Goal: Transaction & Acquisition: Purchase product/service

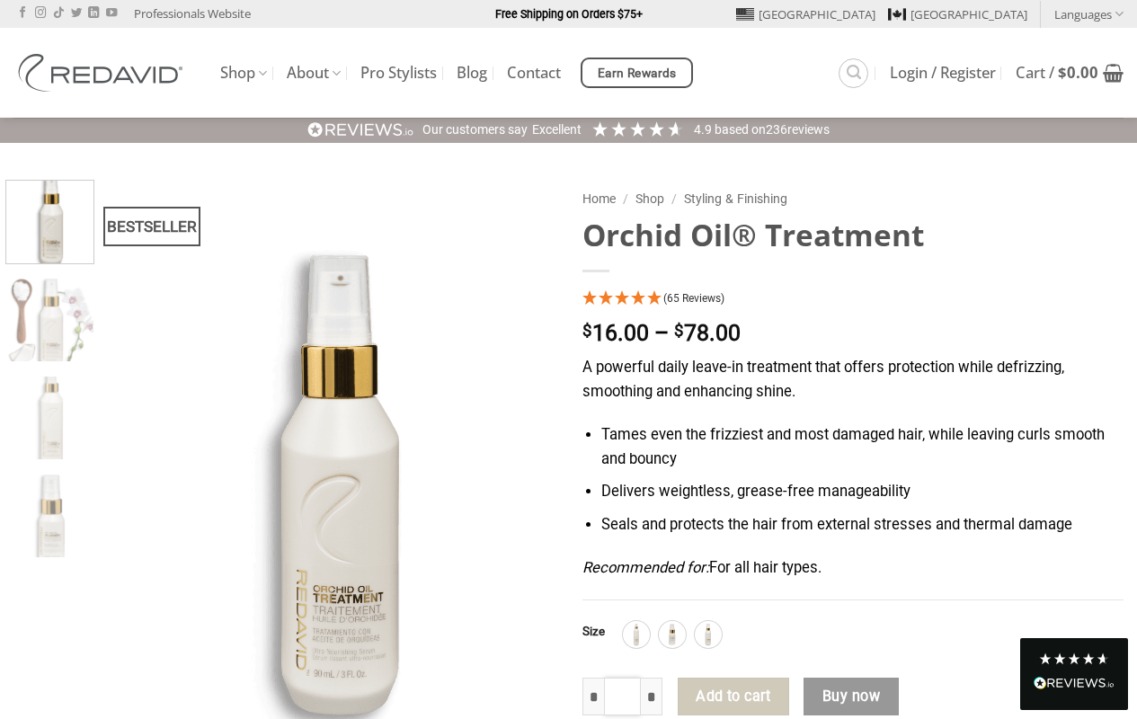
click at [622, 696] on input "*" at bounding box center [623, 697] width 38 height 38
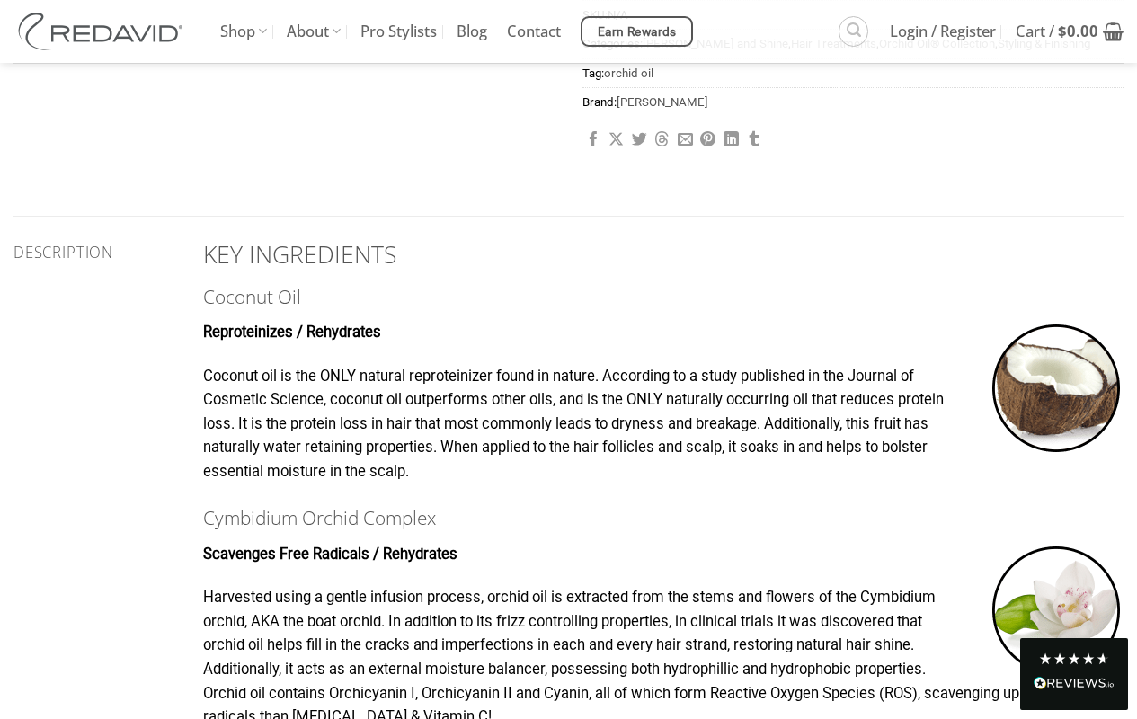
scroll to position [539, 0]
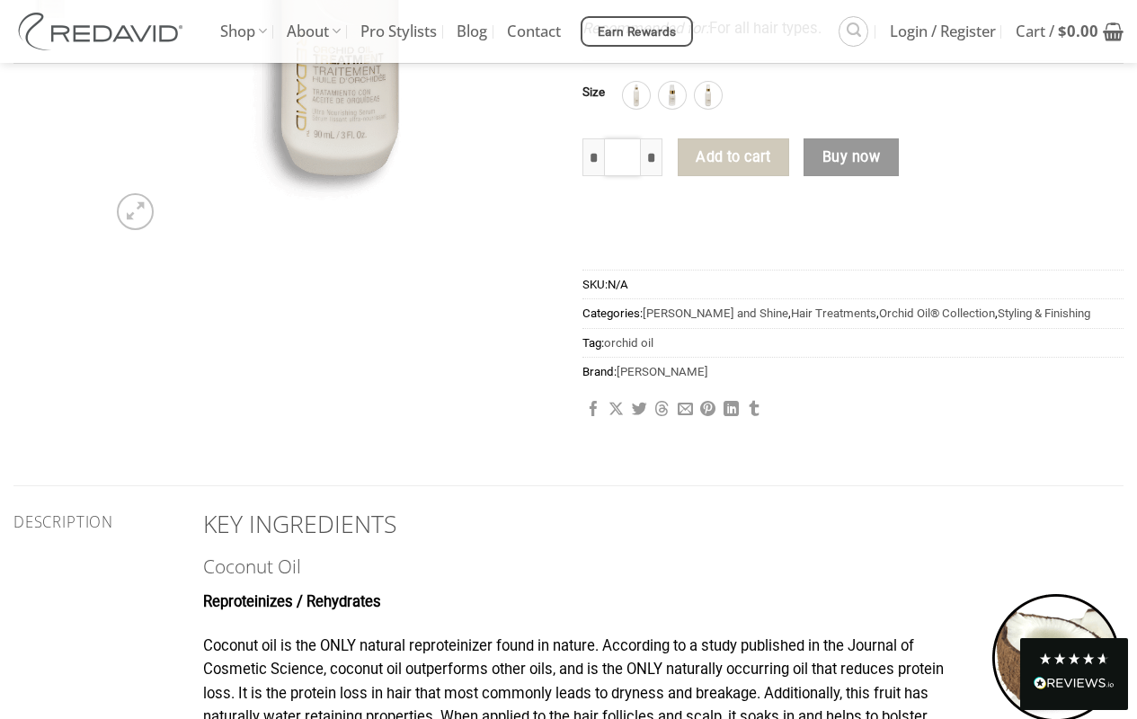
type input "*"
click at [1070, 31] on bdi "$ 0.00" at bounding box center [1078, 31] width 40 height 21
click at [635, 95] on img at bounding box center [636, 95] width 23 height 23
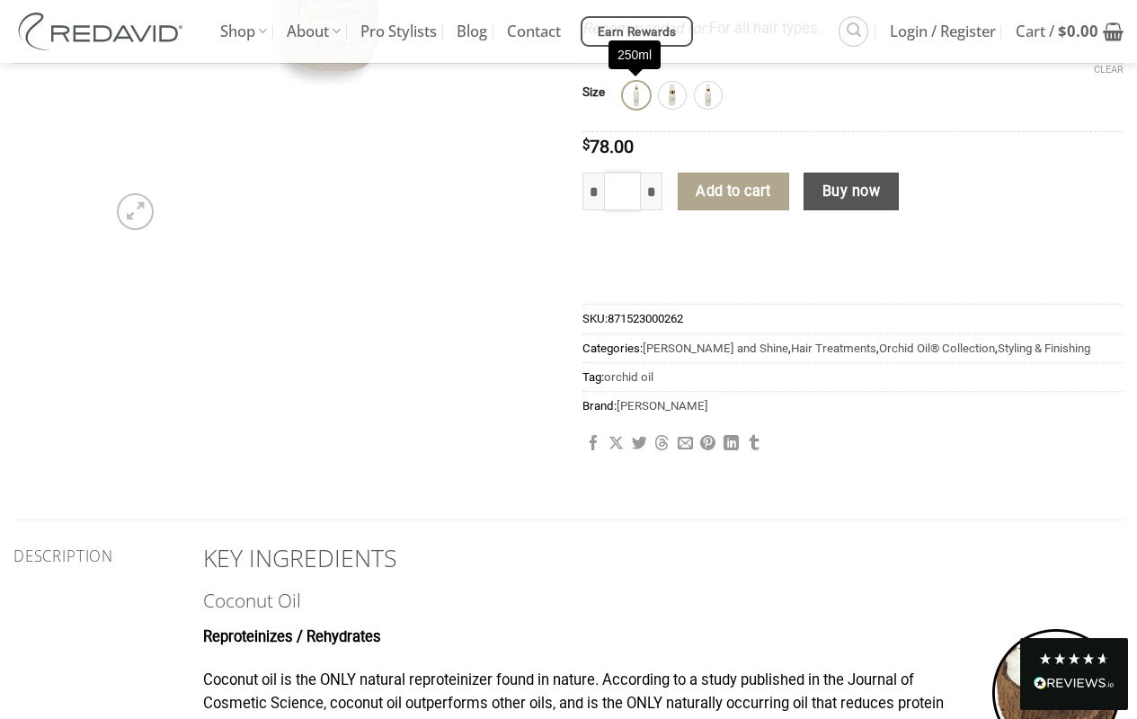
click at [622, 191] on input "*" at bounding box center [623, 192] width 38 height 38
type input "*"
click at [733, 191] on button "Add to cart" at bounding box center [733, 192] width 111 height 38
